Goal: Task Accomplishment & Management: Complete application form

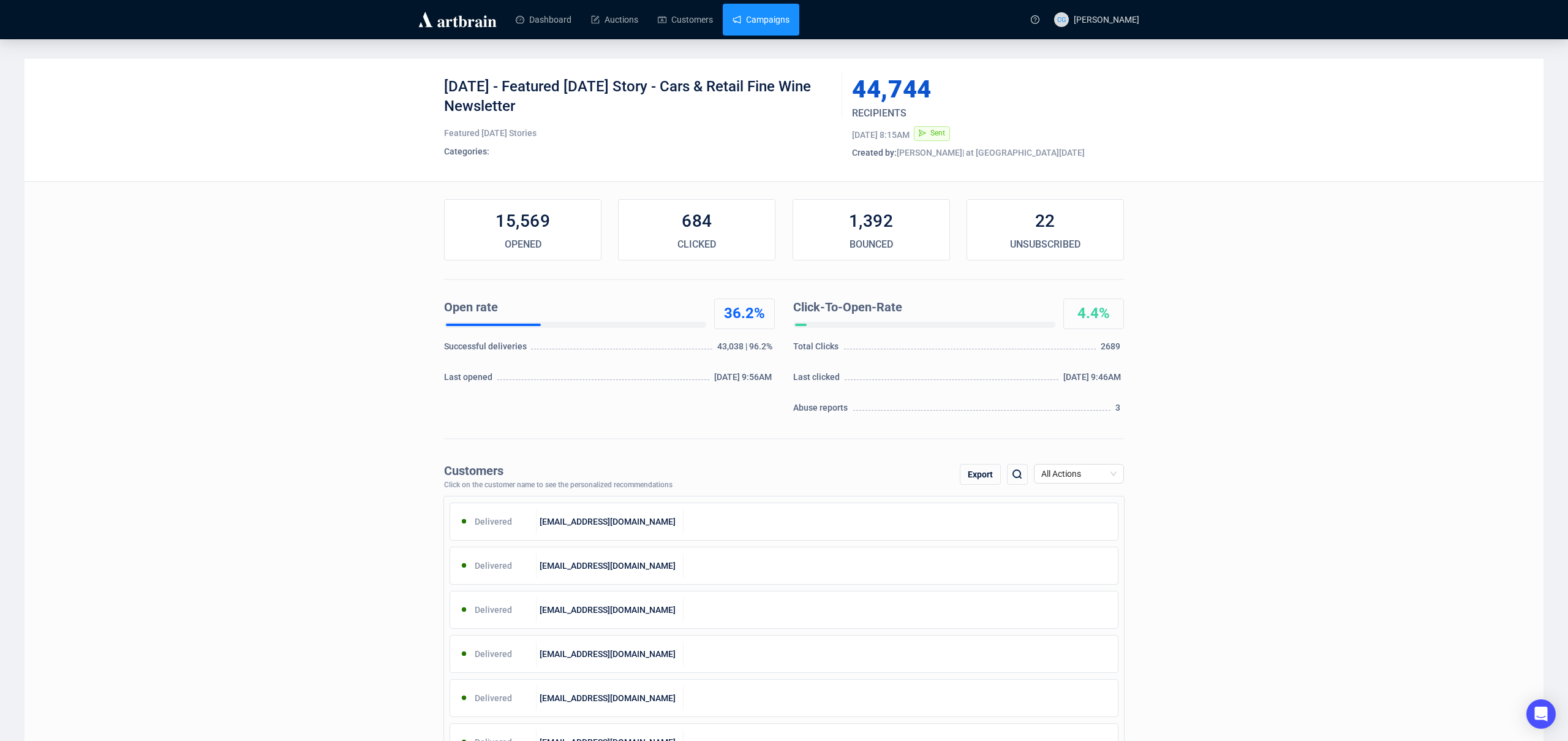
click at [764, 21] on link "Campaigns" at bounding box center [761, 19] width 57 height 32
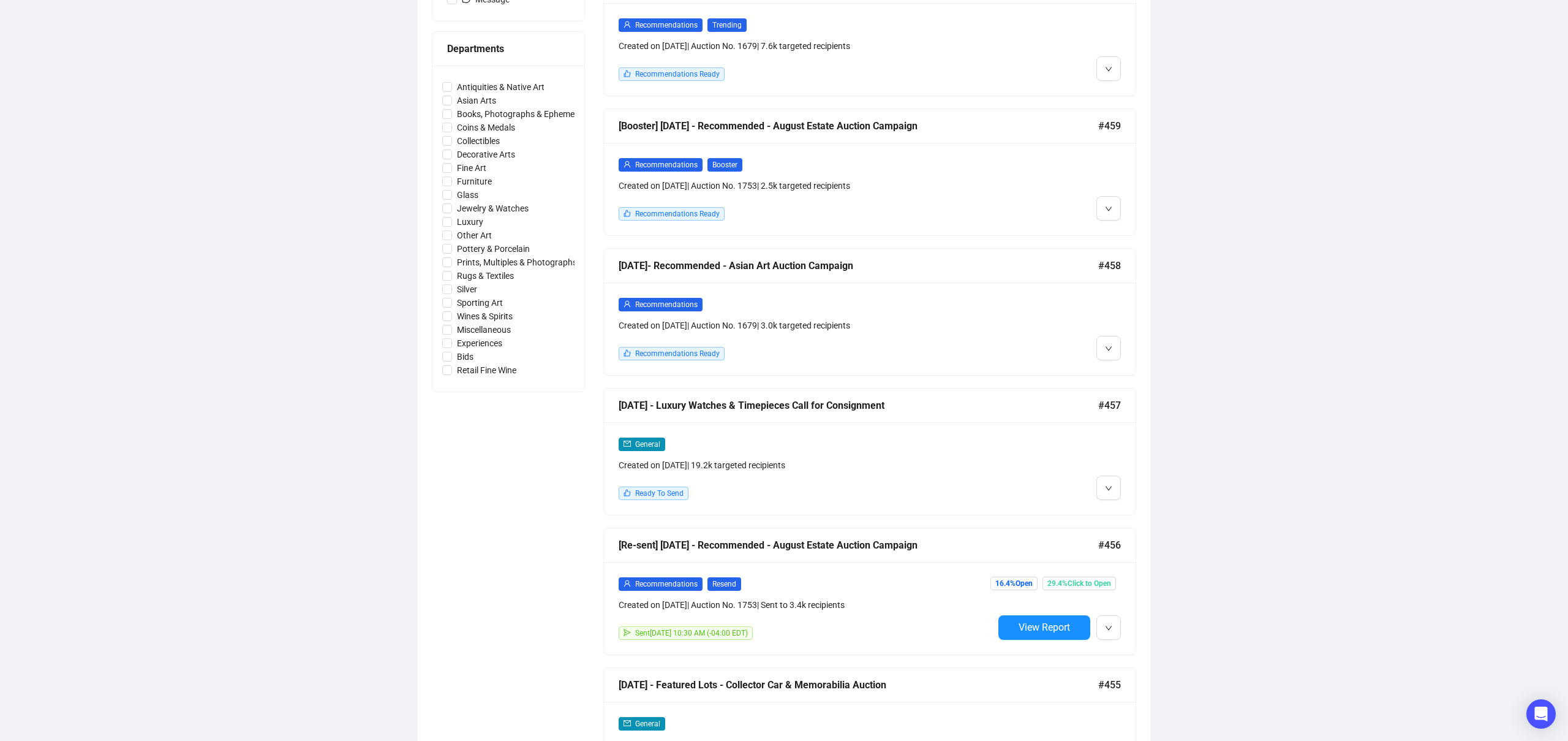
scroll to position [541, 0]
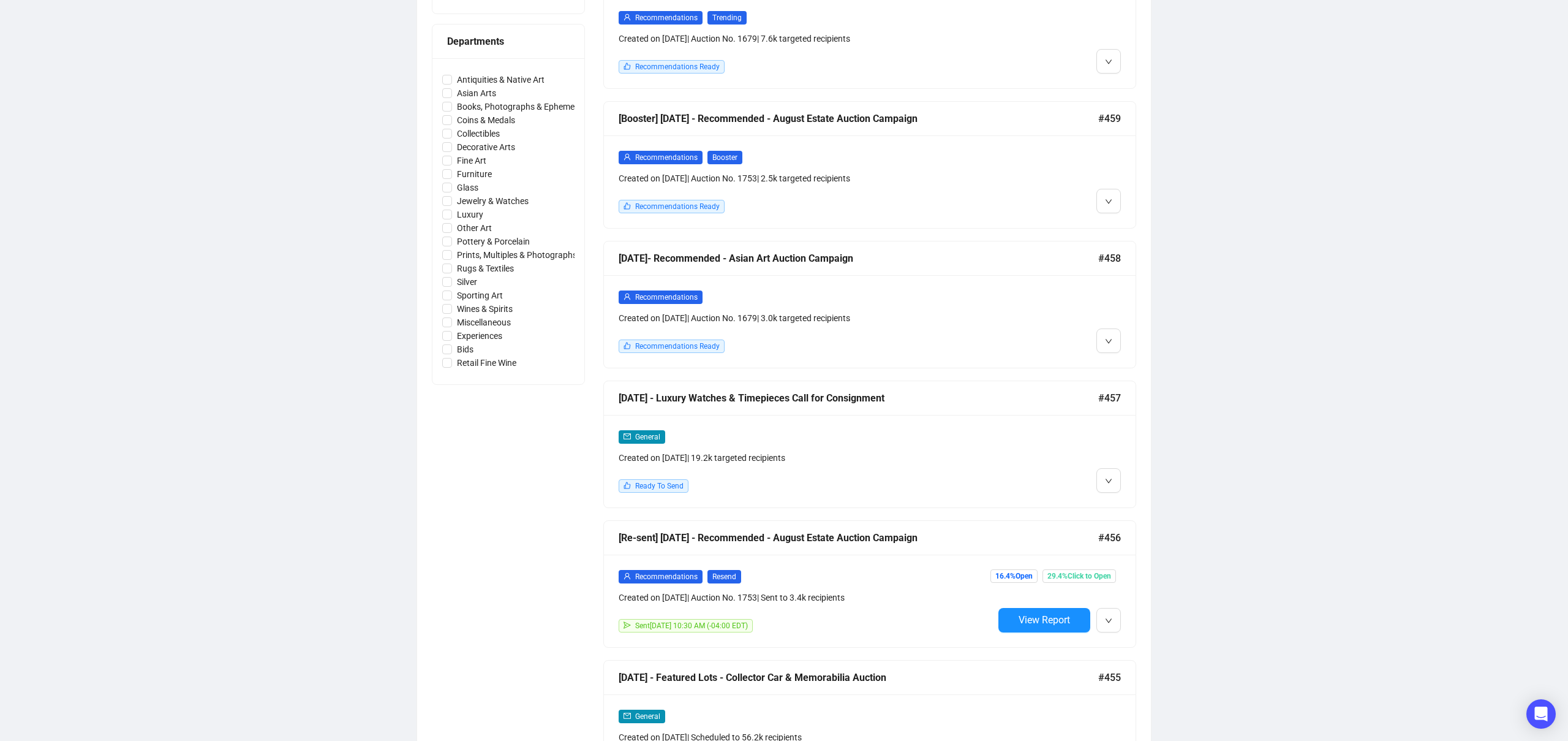
click at [839, 399] on div "[DATE] - Luxury Watches & Timepieces Call for Consignment" at bounding box center [859, 398] width 480 height 15
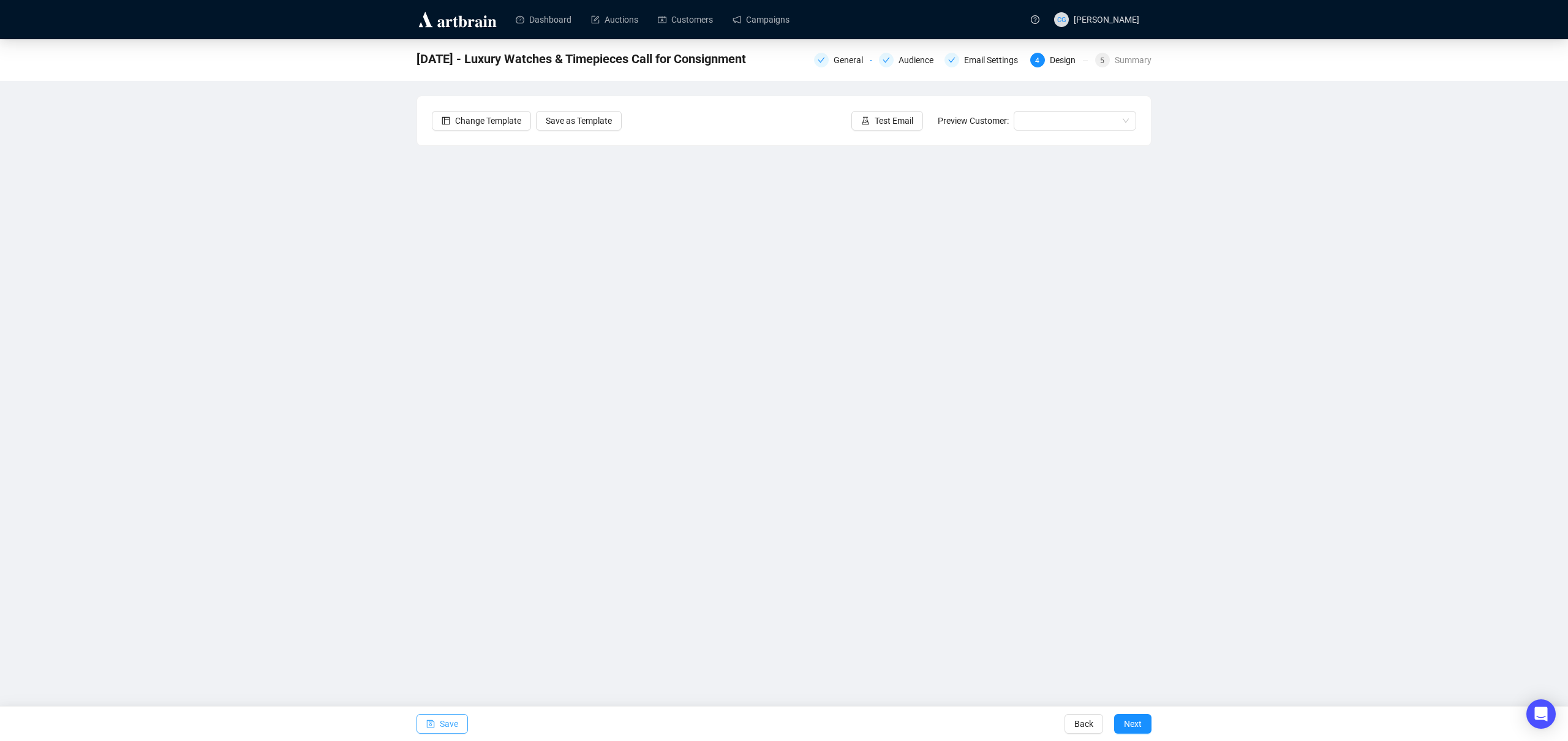
click at [436, 721] on button "Save" at bounding box center [442, 724] width 52 height 19
click at [761, 16] on link "Campaigns" at bounding box center [761, 19] width 57 height 32
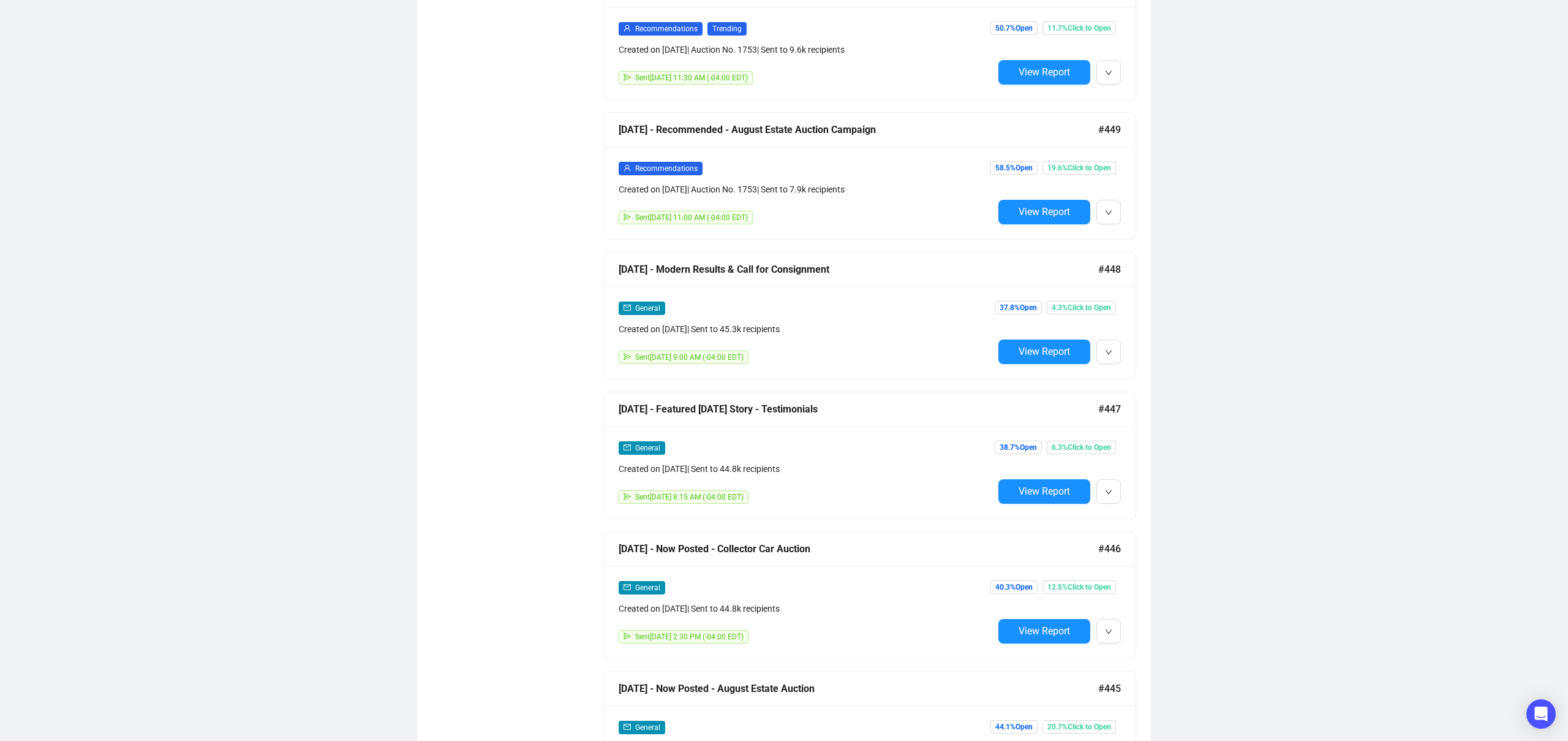
scroll to position [1928, 0]
click at [788, 271] on div "[DATE] - Modern Results & Call for Consignment" at bounding box center [859, 268] width 480 height 15
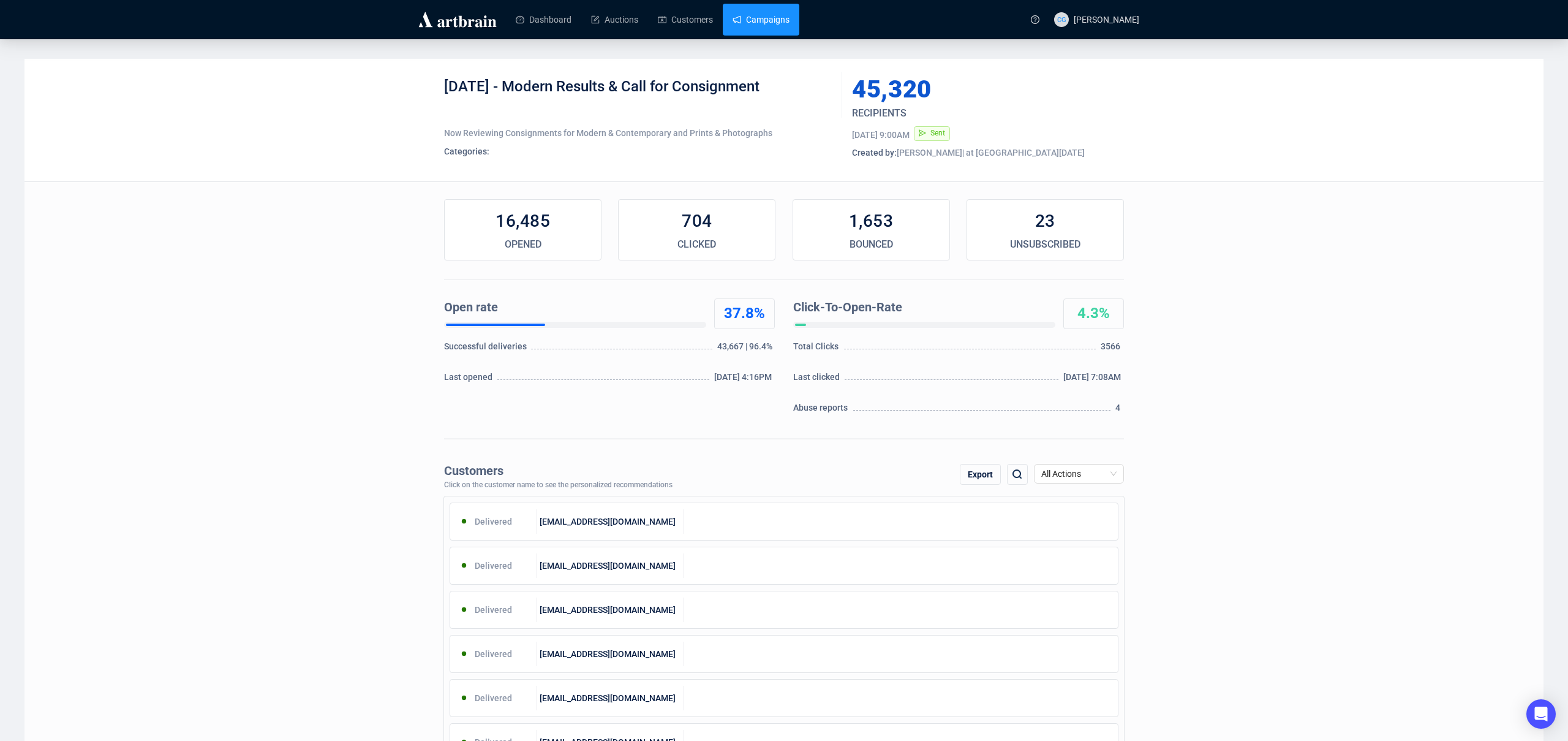
click at [778, 32] on link "Campaigns" at bounding box center [761, 19] width 57 height 32
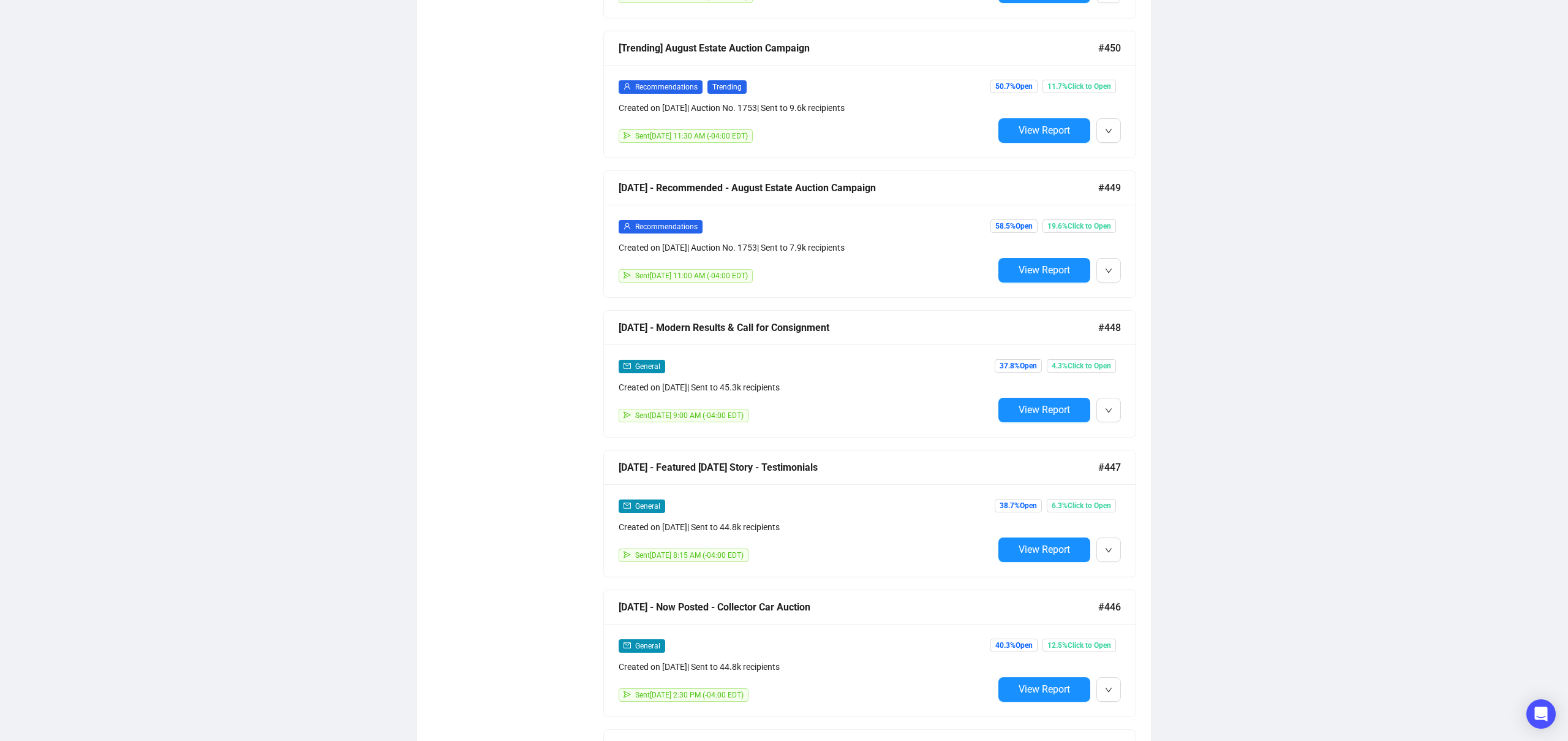
scroll to position [1869, 0]
click at [1105, 412] on icon "down" at bounding box center [1108, 410] width 7 height 7
click at [1137, 439] on span "Edit" at bounding box center [1169, 436] width 96 height 13
